Goal: Check status

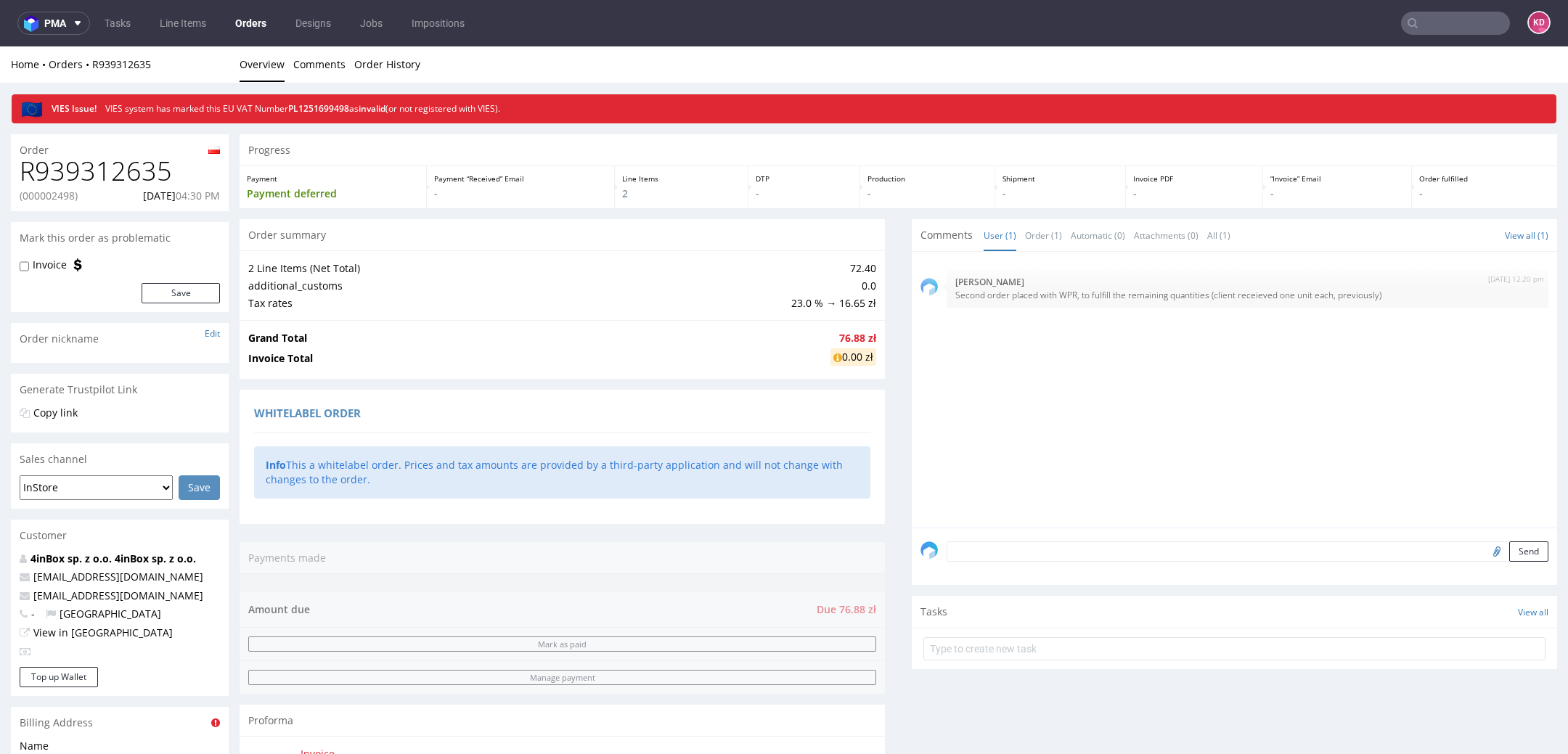
scroll to position [594, 0]
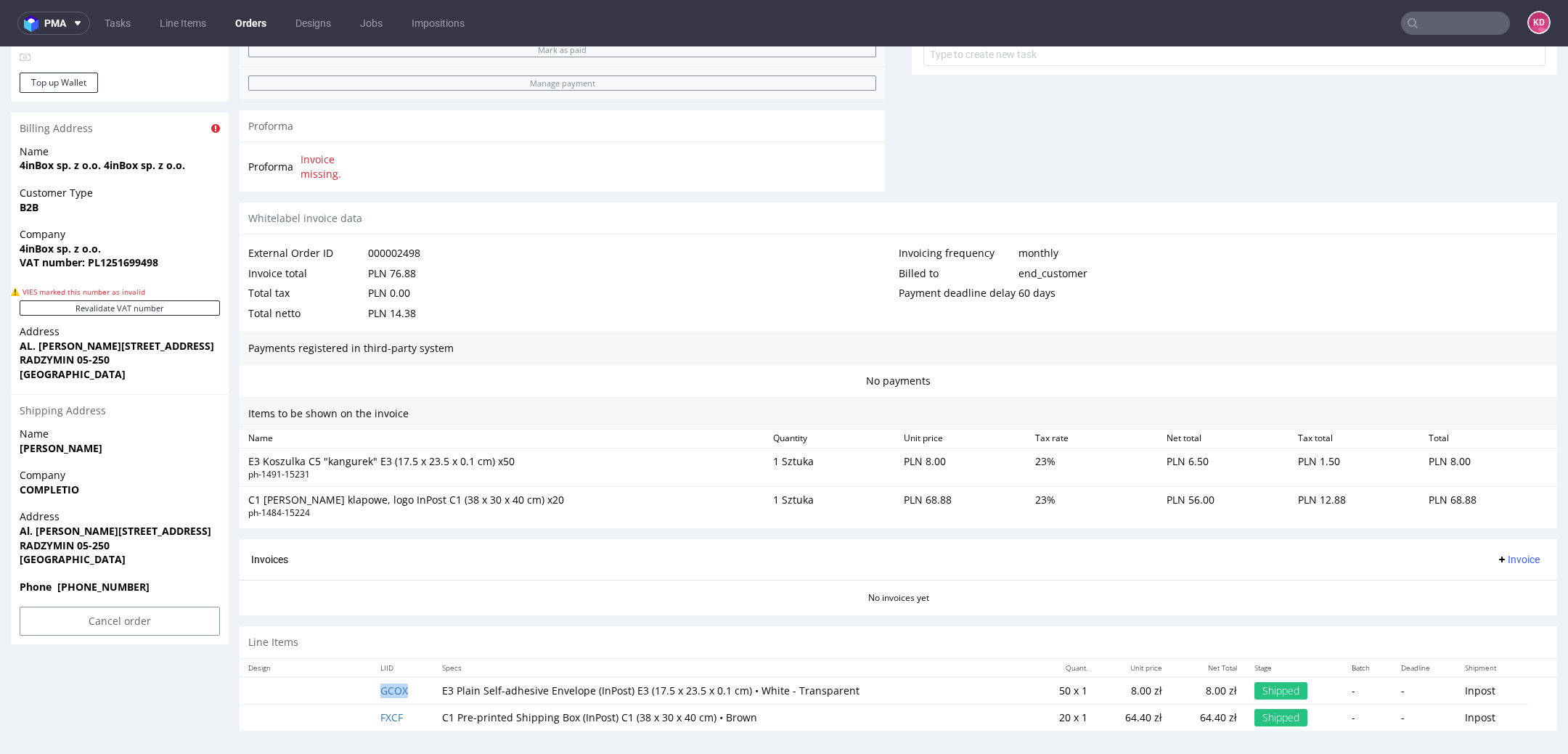
click at [404, 678] on td "GCOX" at bounding box center [402, 691] width 61 height 28
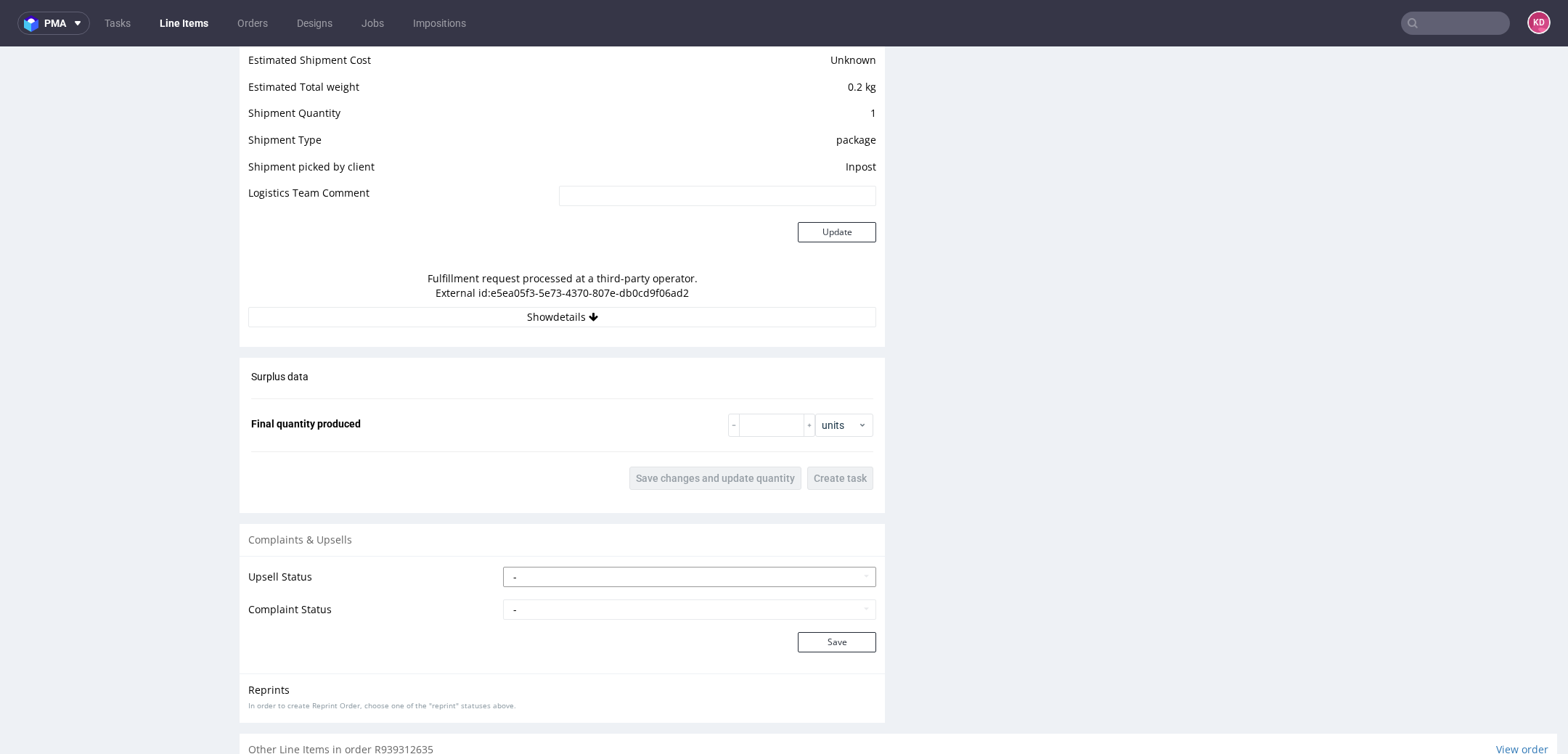
scroll to position [1232, 0]
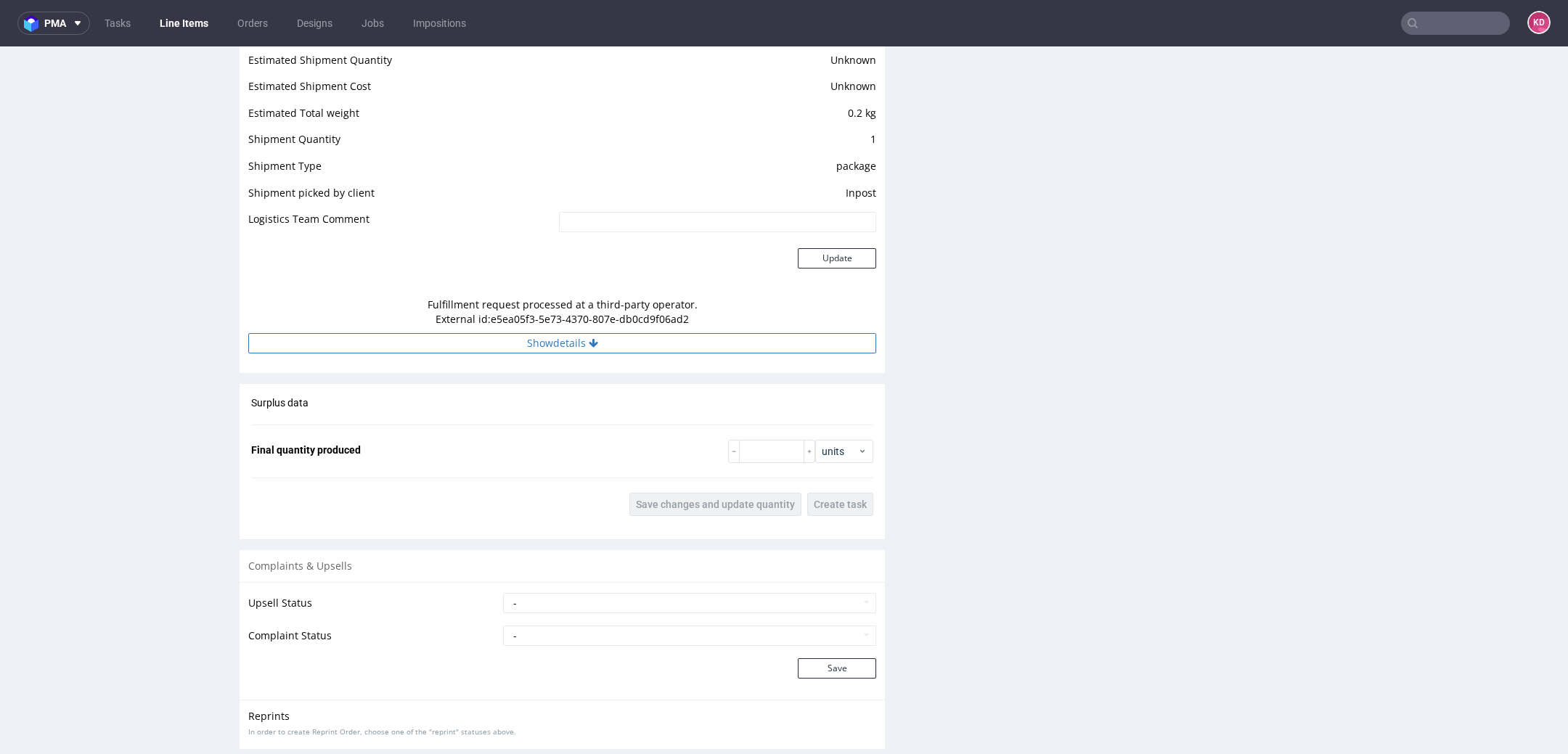
click at [671, 340] on button "Show details" at bounding box center [562, 344] width 628 height 21
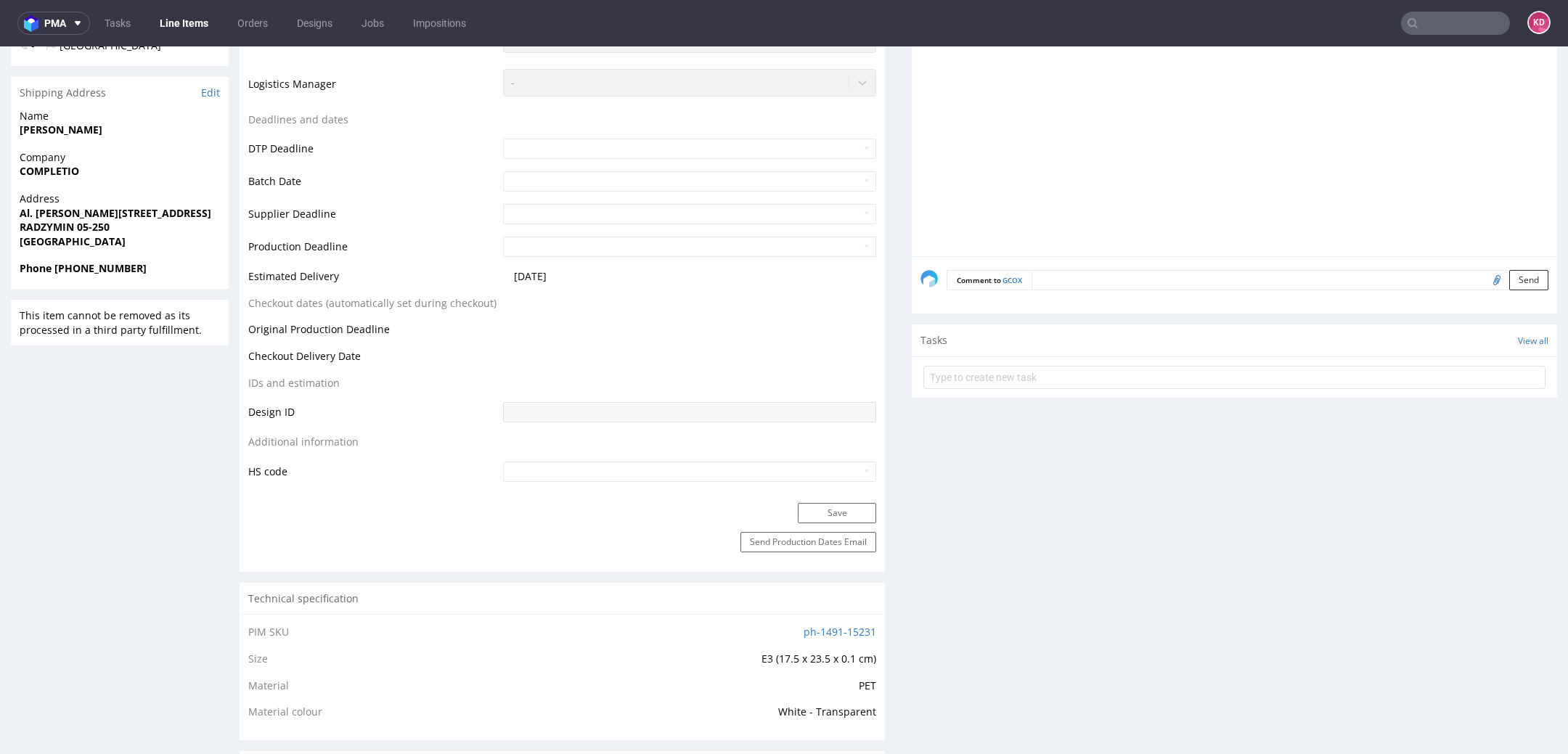
scroll to position [0, 0]
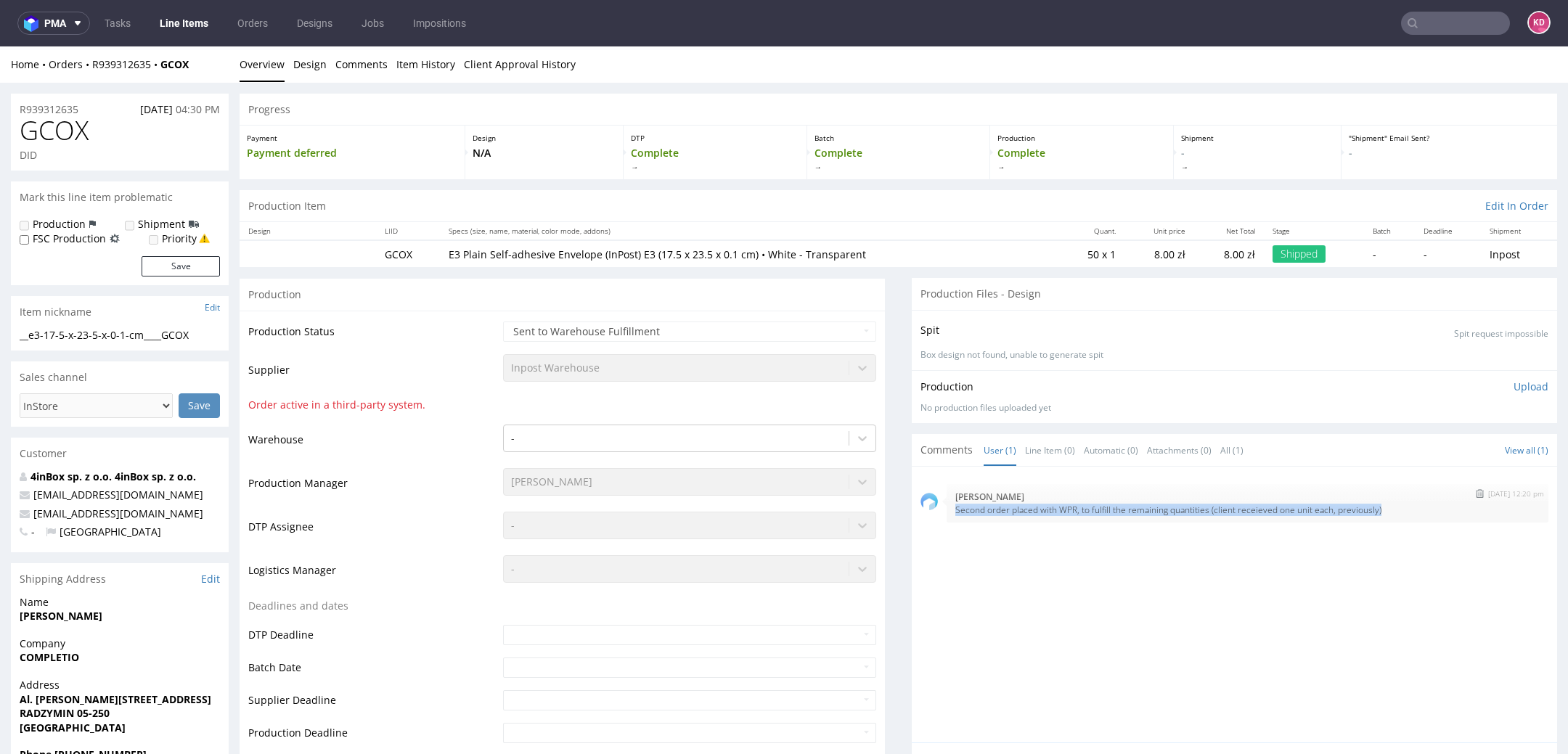
drag, startPoint x: 1405, startPoint y: 509, endPoint x: 939, endPoint y: 501, distance: 466.1
click at [946, 503] on div "26th Aug 25 | 12:20 pm Zuzanna Józefowicz Second order placed with WPR, to fulf…" at bounding box center [1247, 503] width 601 height 39
copy p "Second order placed with WPR, to fulfill the remaining quantities (client recei…"
